Goal: Information Seeking & Learning: Learn about a topic

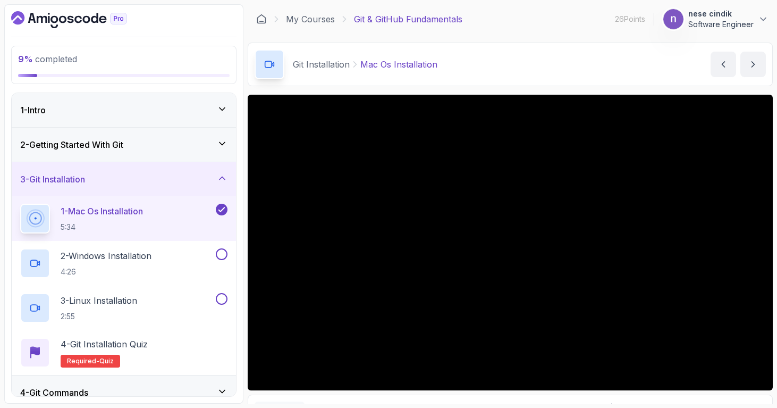
scroll to position [7, 0]
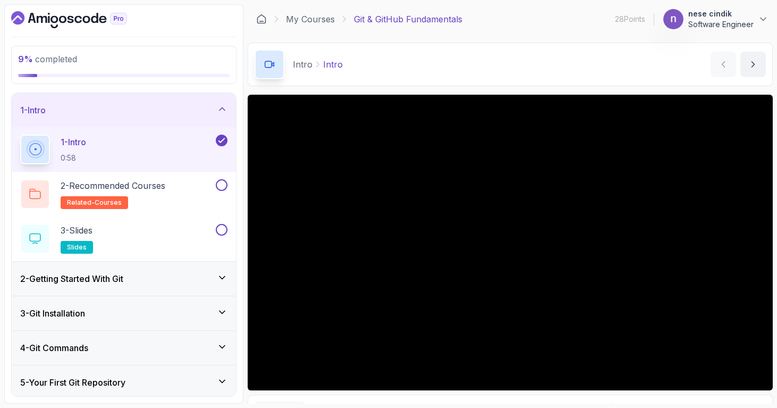
click at [100, 313] on div "3 - Git Installation" at bounding box center [123, 313] width 207 height 13
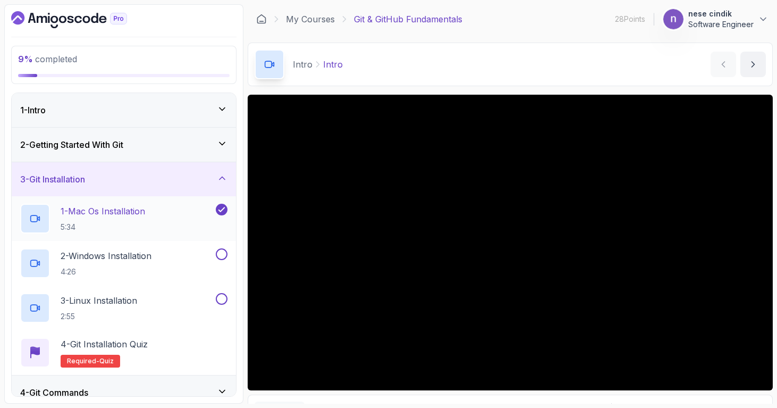
click at [137, 213] on p "1 - Mac Os Installation" at bounding box center [103, 211] width 84 height 13
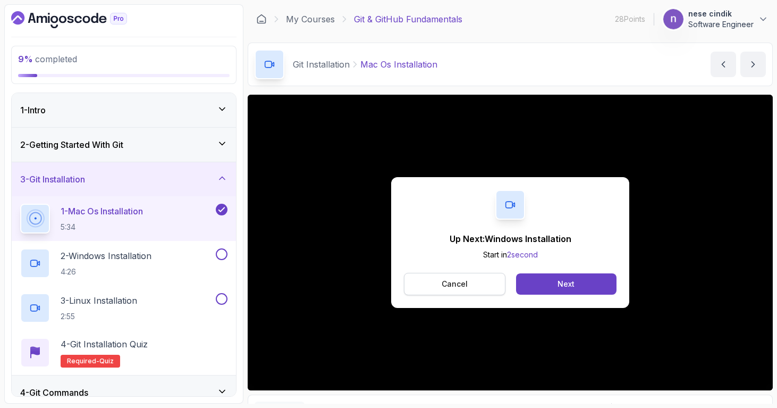
click at [478, 286] on button "Cancel" at bounding box center [454, 284] width 101 height 22
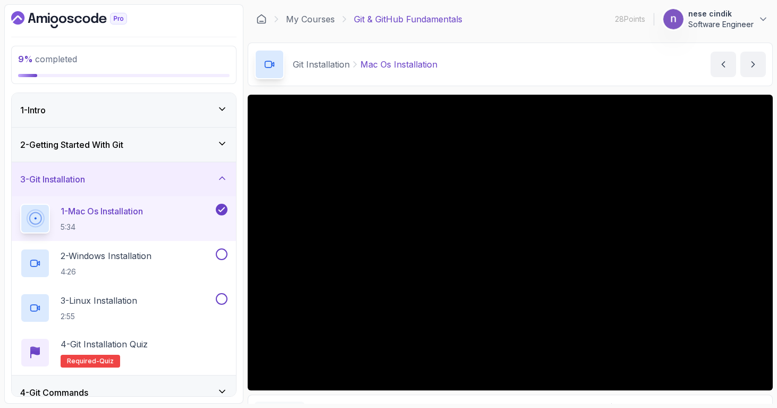
click at [168, 238] on div "1 - Mac Os Installation 5:34" at bounding box center [124, 218] width 224 height 45
click at [174, 219] on div "1 - Mac Os Installation 5:34" at bounding box center [116, 218] width 193 height 30
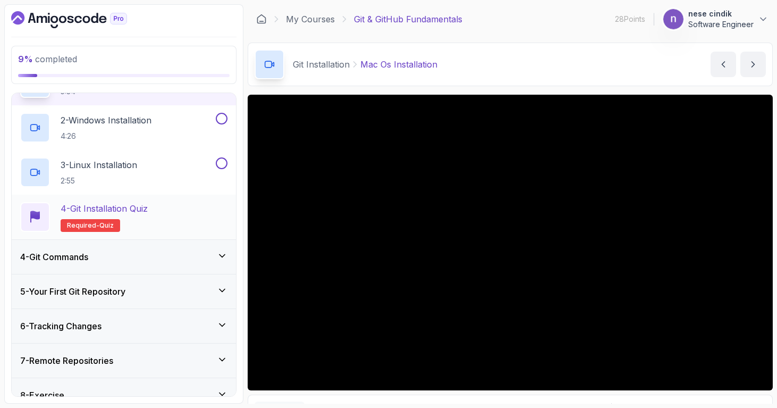
scroll to position [185, 0]
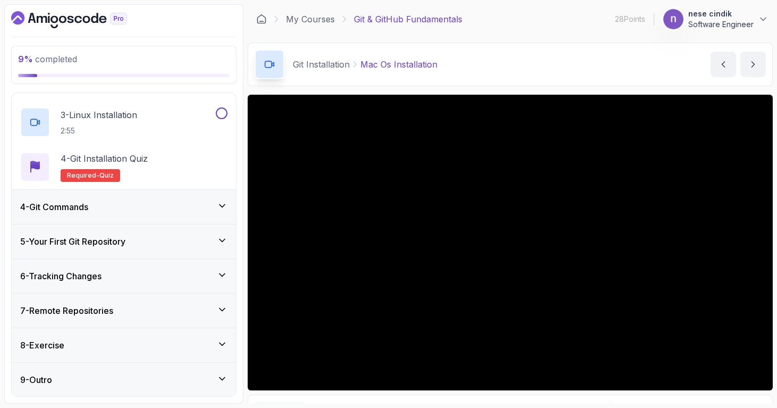
click at [144, 202] on div "4 - Git Commands" at bounding box center [123, 206] width 207 height 13
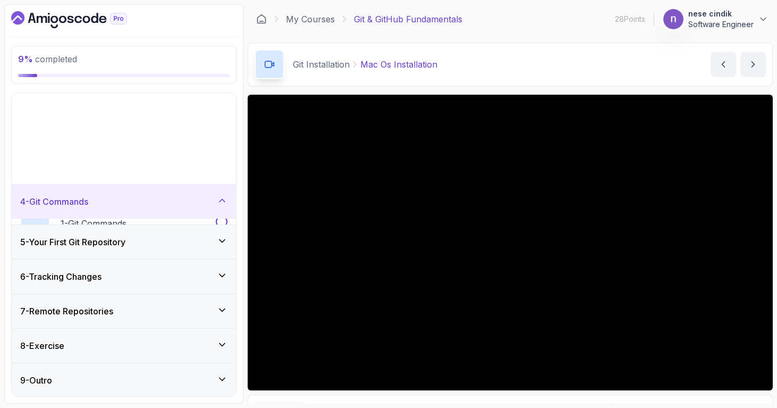
scroll to position [7, 0]
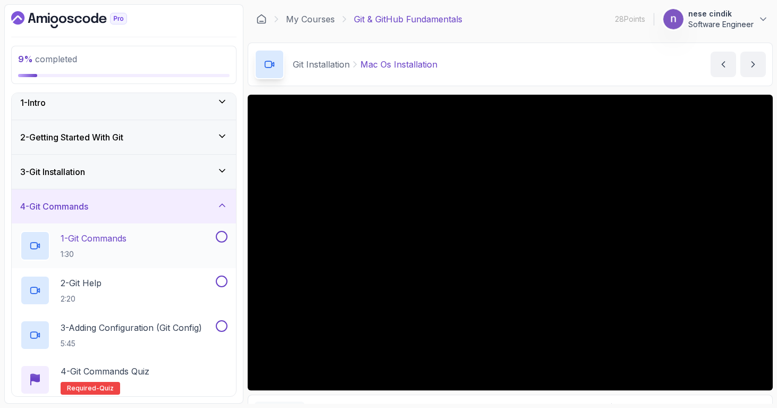
click at [139, 237] on div "1 - Git Commands 1:30" at bounding box center [116, 246] width 193 height 30
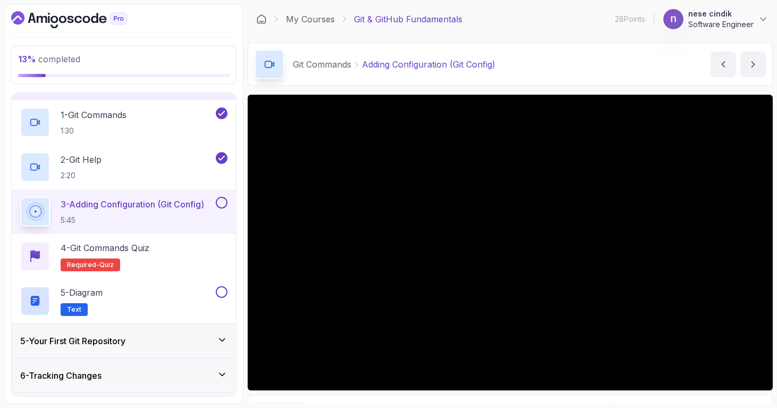
scroll to position [230, 0]
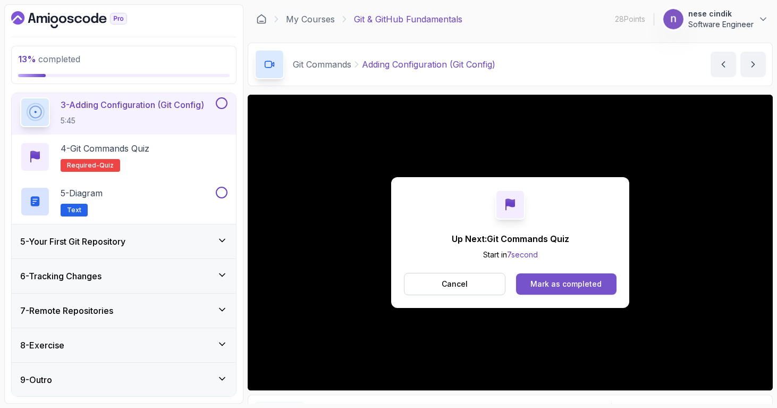
click at [588, 282] on div "Mark as completed" at bounding box center [565, 283] width 71 height 11
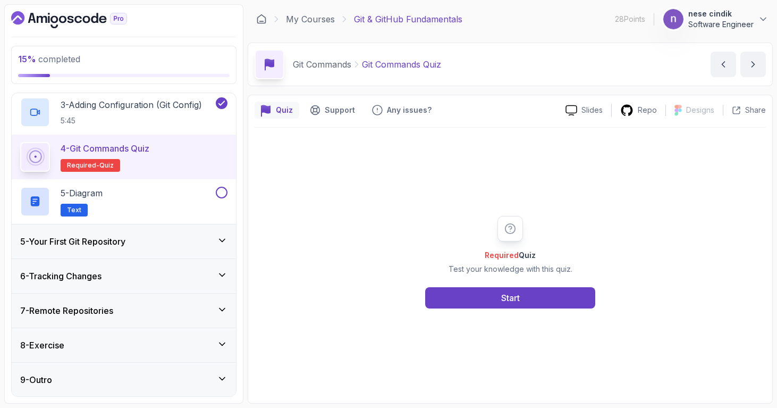
click at [85, 241] on h3 "5 - Your First Git Repository" at bounding box center [72, 241] width 105 height 13
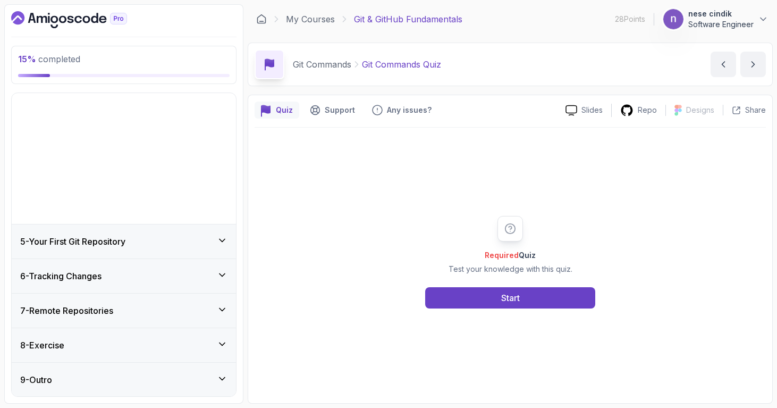
scroll to position [7, 0]
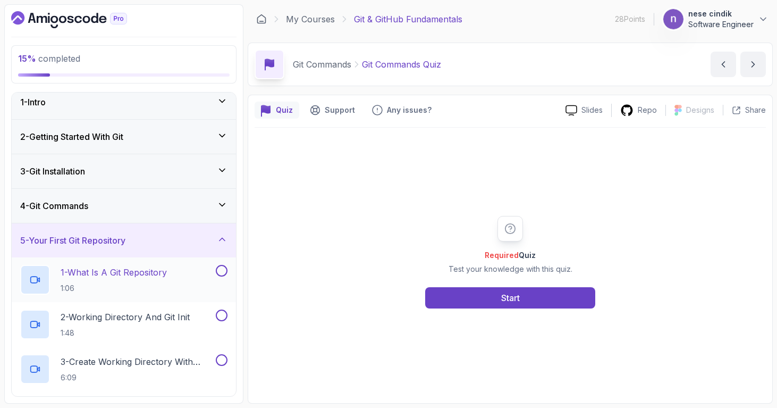
click at [102, 274] on p "1 - What Is A Git Repository" at bounding box center [114, 272] width 106 height 13
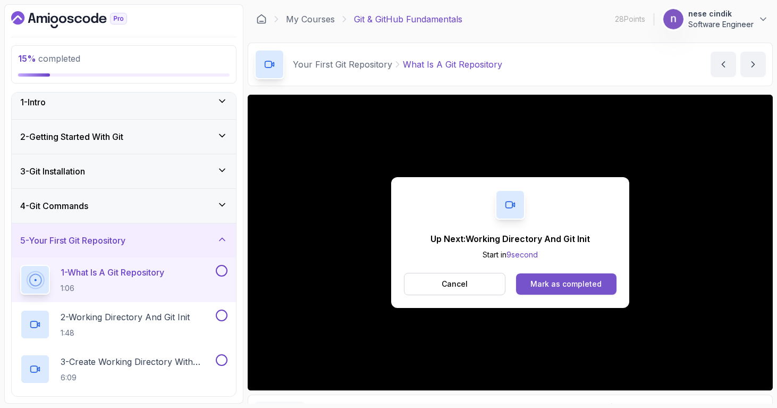
click at [570, 283] on div "Mark as completed" at bounding box center [565, 283] width 71 height 11
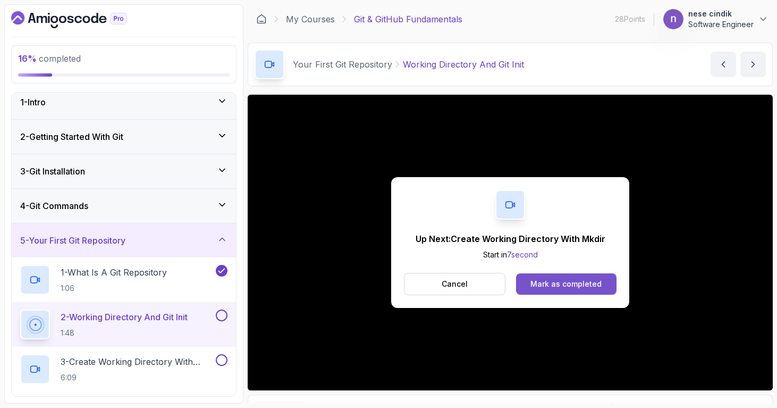
click at [570, 282] on div "Mark as completed" at bounding box center [565, 283] width 71 height 11
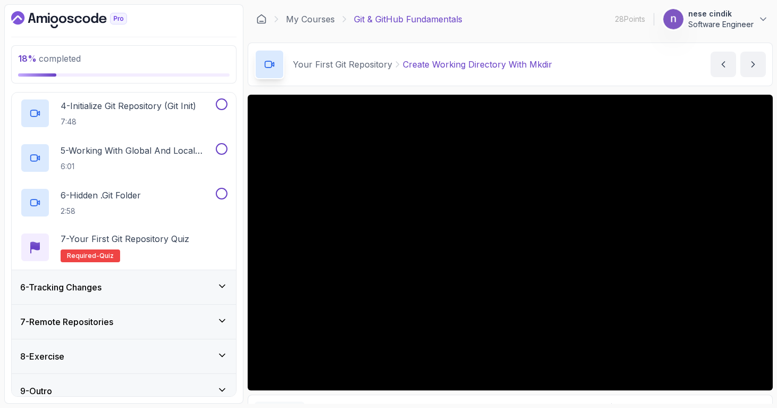
scroll to position [311, 0]
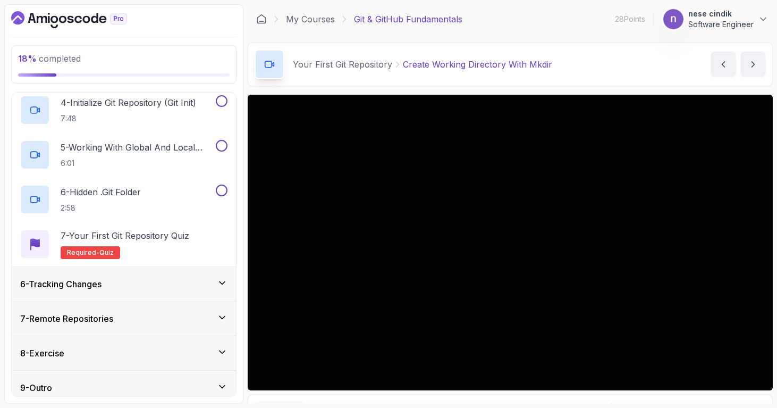
click at [145, 311] on div "7 - Remote Repositories" at bounding box center [124, 318] width 224 height 34
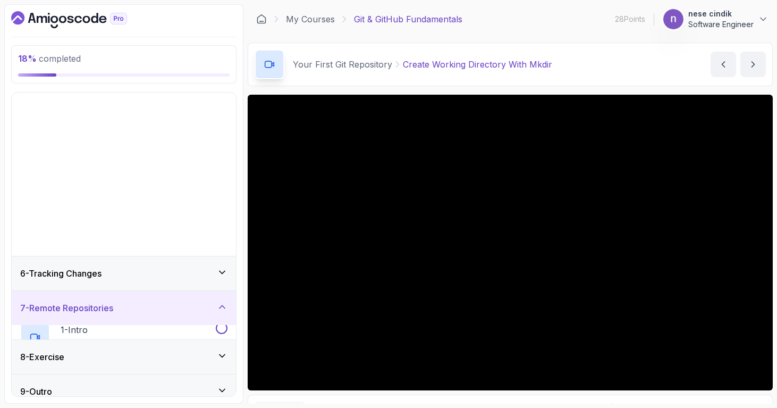
scroll to position [7, 0]
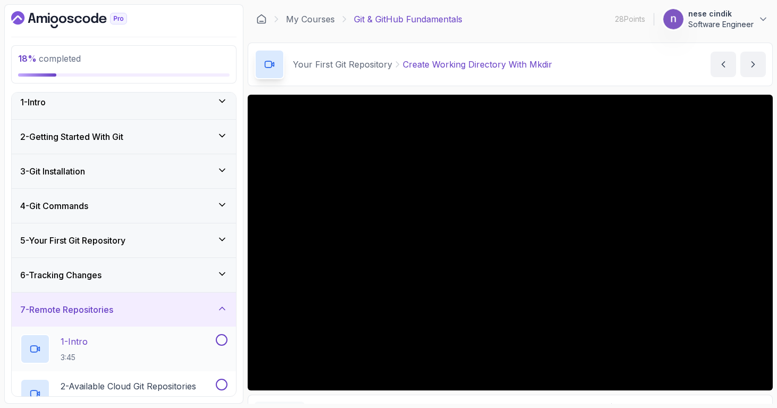
click at [137, 351] on div "1 - Intro 3:45" at bounding box center [116, 349] width 193 height 30
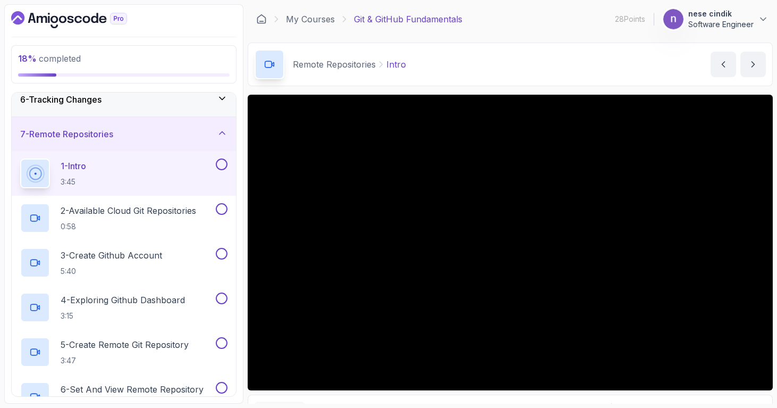
scroll to position [186, 0]
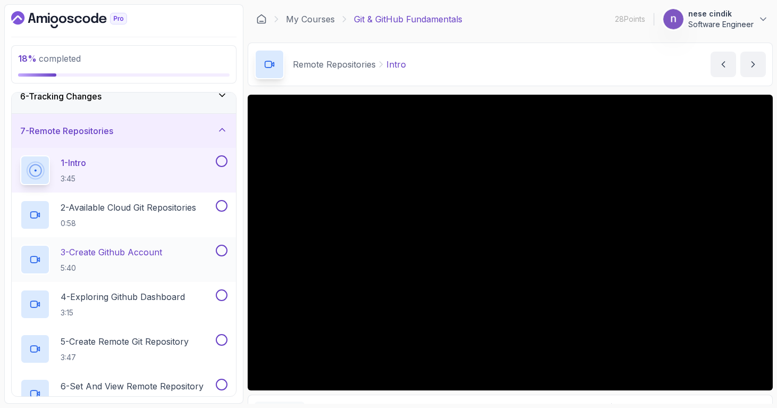
click at [123, 258] on p "3 - Create Github Account" at bounding box center [111, 251] width 101 height 13
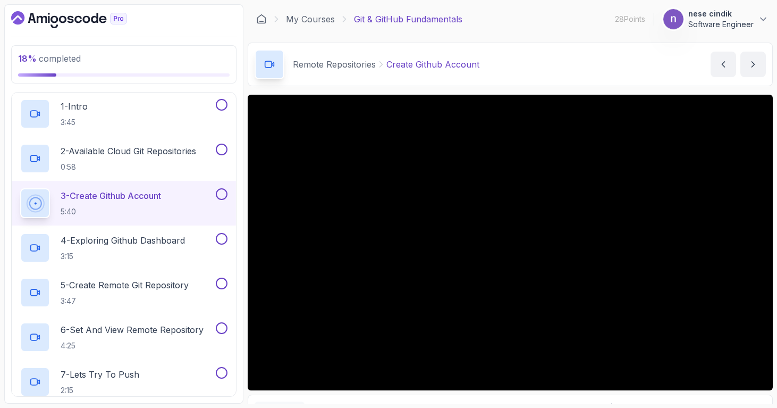
scroll to position [247, 0]
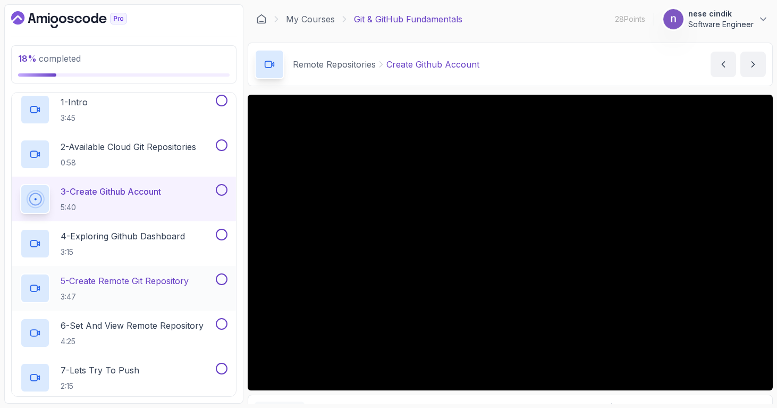
click at [123, 281] on p "5 - Create Remote Git Repository" at bounding box center [125, 280] width 128 height 13
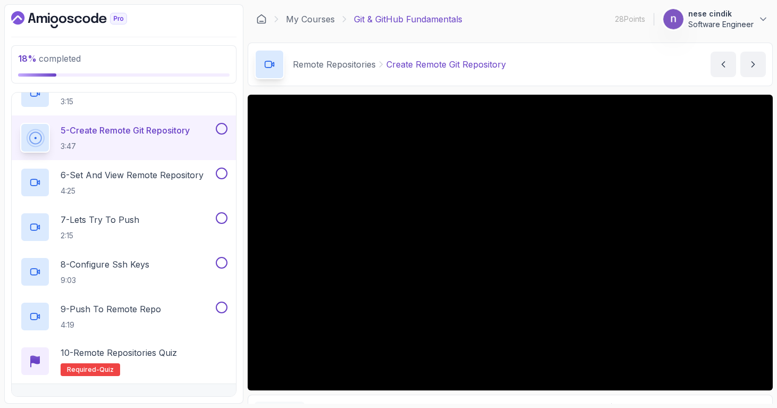
scroll to position [393, 0]
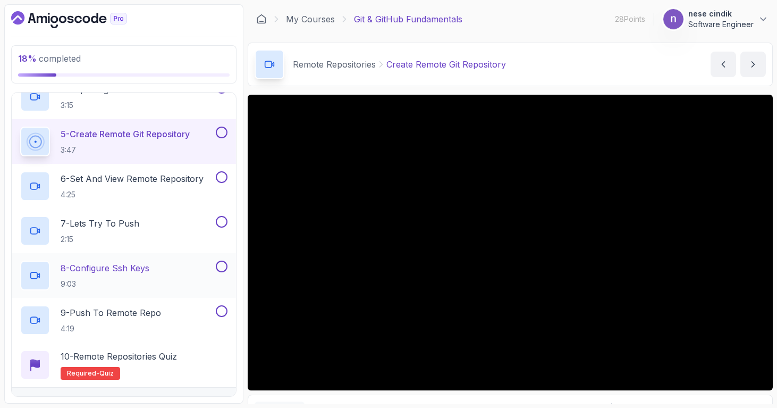
click at [113, 275] on h2 "8 - Configure Ssh Keys 9:03" at bounding box center [105, 275] width 89 height 28
